Goal: Register for event/course

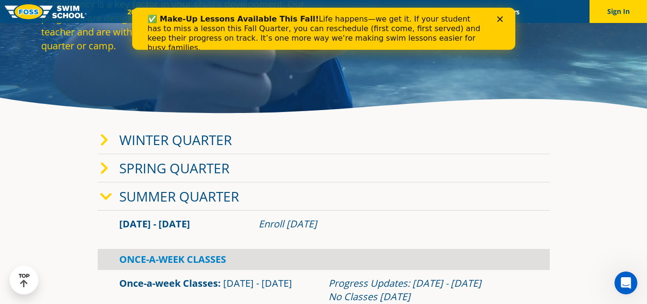
click at [502, 19] on div "Close" at bounding box center [502, 19] width 10 height 6
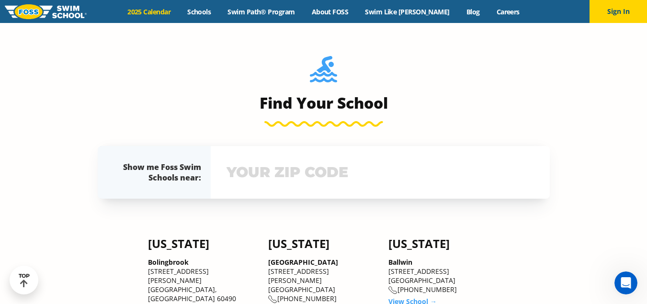
scroll to position [941, 0]
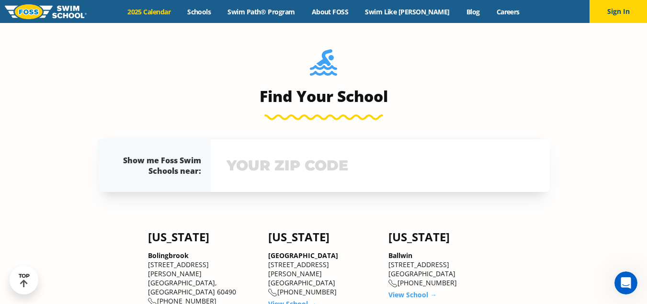
click at [294, 169] on input "text" at bounding box center [380, 166] width 312 height 28
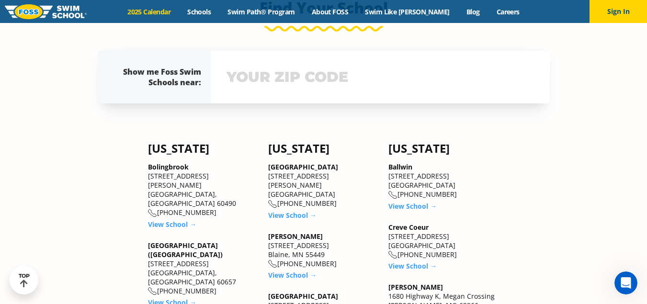
scroll to position [1032, 0]
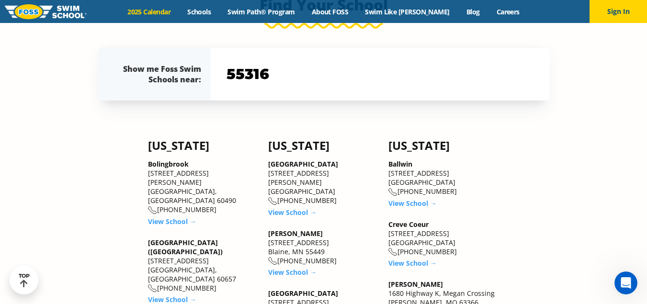
type input "55316"
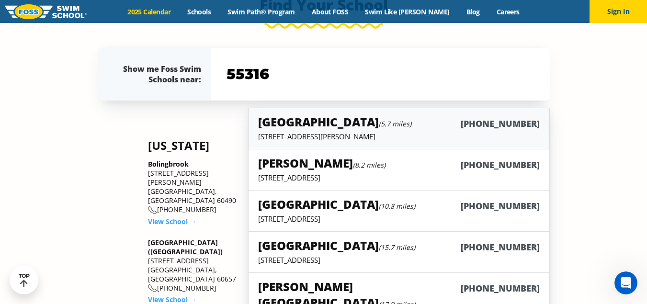
click at [329, 132] on p "9455 Garland Lane, Maple Grove, MN 55311" at bounding box center [398, 137] width 281 height 10
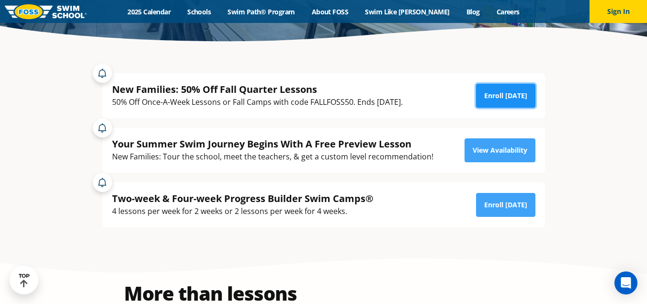
click at [498, 96] on link "Enroll [DATE]" at bounding box center [505, 96] width 59 height 24
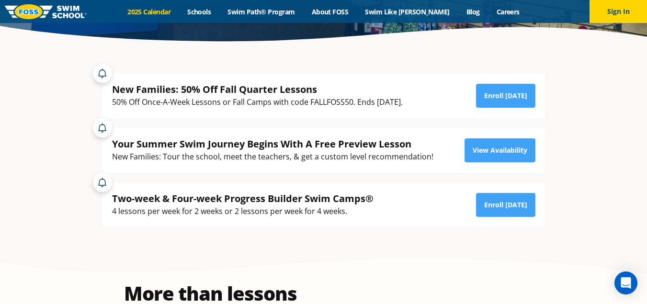
click at [171, 13] on link "2025 Calendar" at bounding box center [149, 11] width 60 height 9
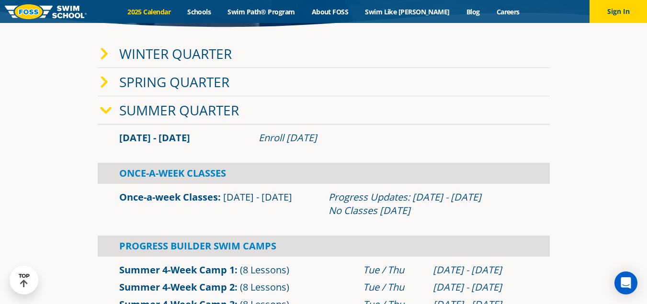
scroll to position [156, 0]
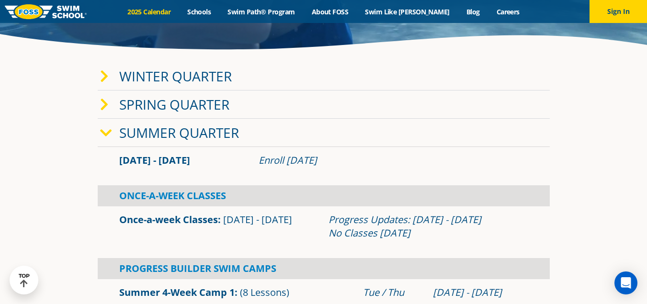
click at [108, 127] on icon at bounding box center [106, 132] width 12 height 13
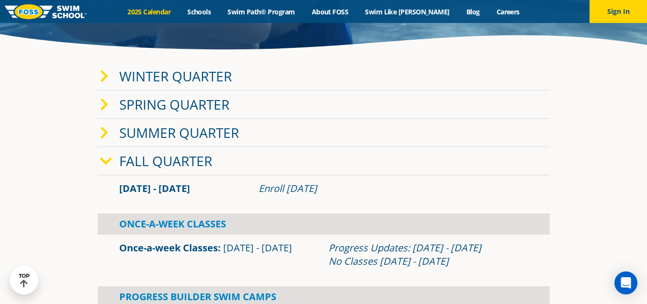
click at [104, 164] on icon at bounding box center [106, 161] width 12 height 13
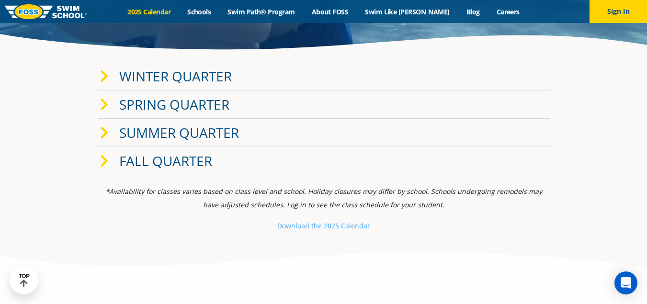
click at [104, 164] on icon at bounding box center [104, 161] width 9 height 13
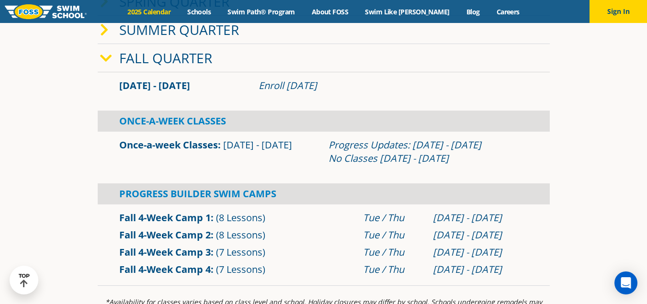
scroll to position [229, 0]
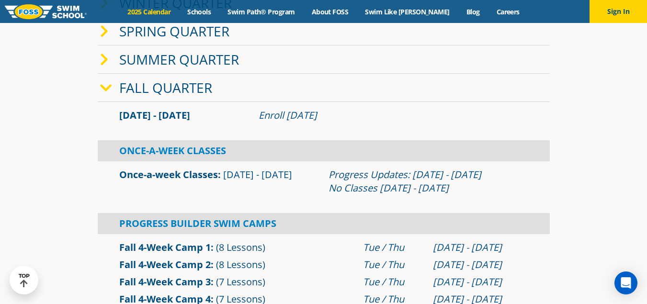
click at [147, 177] on link "Once-a-week Classes" at bounding box center [168, 174] width 99 height 13
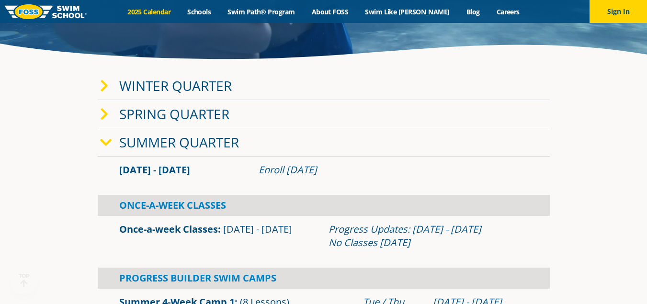
scroll to position [205, 0]
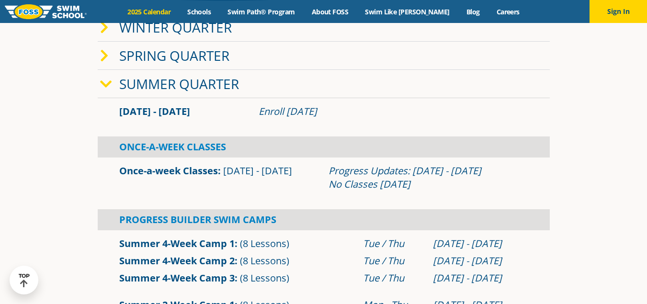
click at [104, 85] on icon at bounding box center [106, 84] width 12 height 13
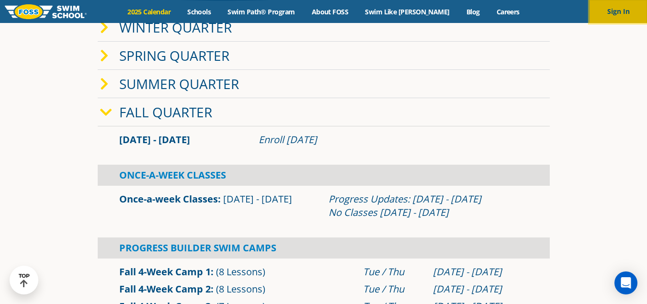
click at [612, 10] on button "Sign In" at bounding box center [617, 11] width 57 height 23
